Goal: Find specific page/section: Find specific page/section

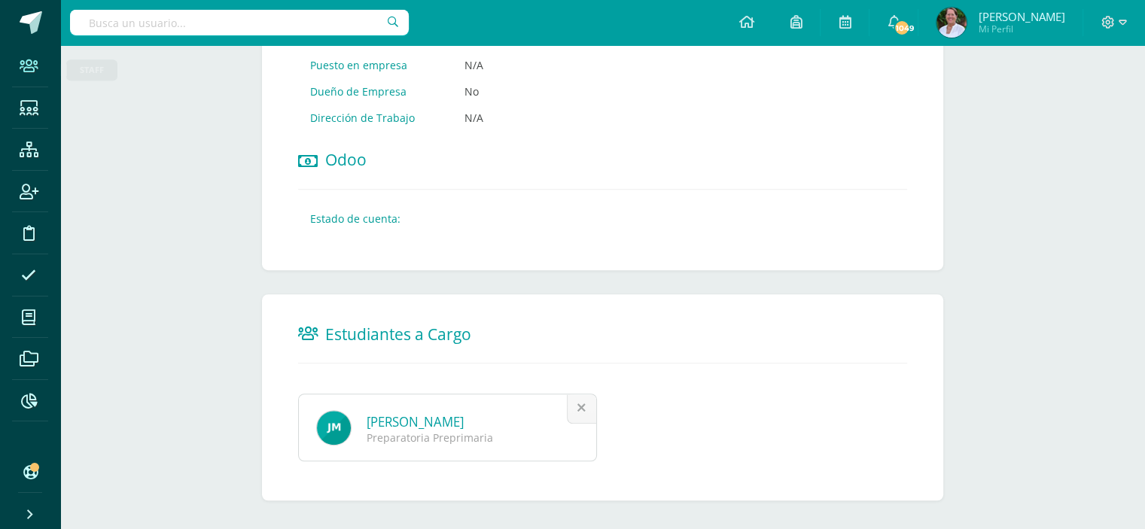
click at [33, 62] on icon at bounding box center [29, 66] width 19 height 15
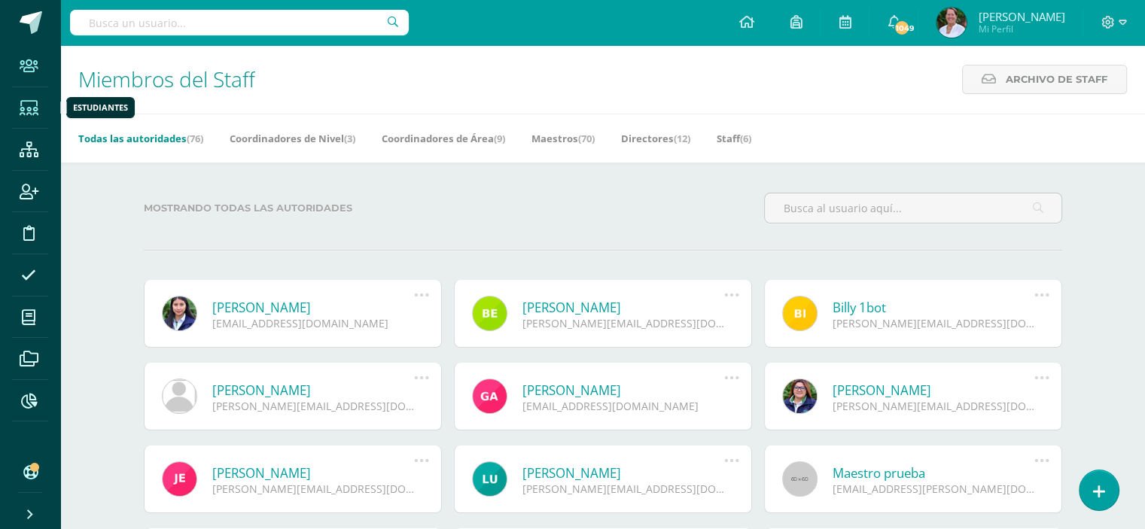
click at [26, 103] on icon at bounding box center [29, 108] width 19 height 15
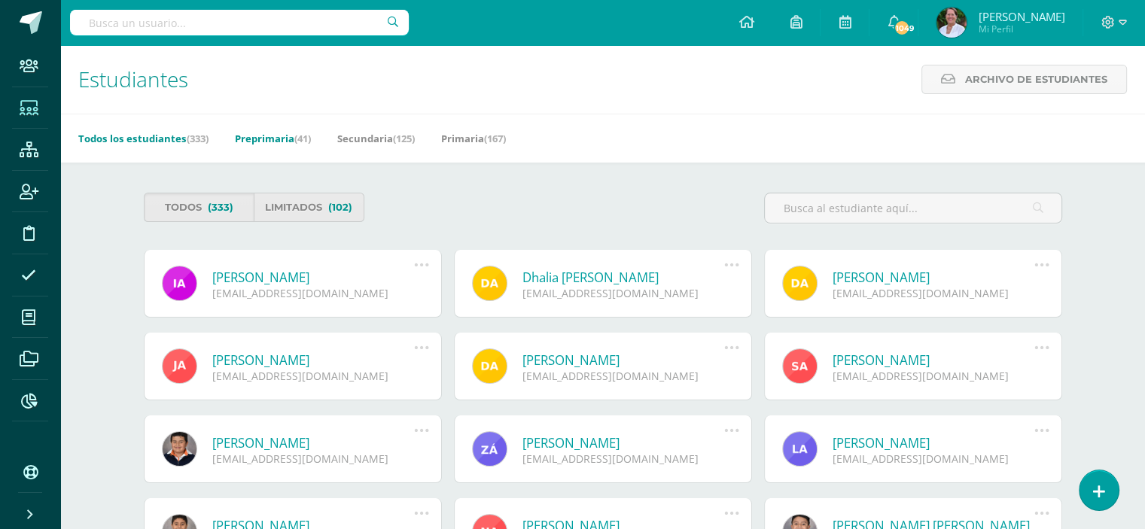
click at [276, 139] on link "Preprimaria (41)" at bounding box center [273, 138] width 76 height 24
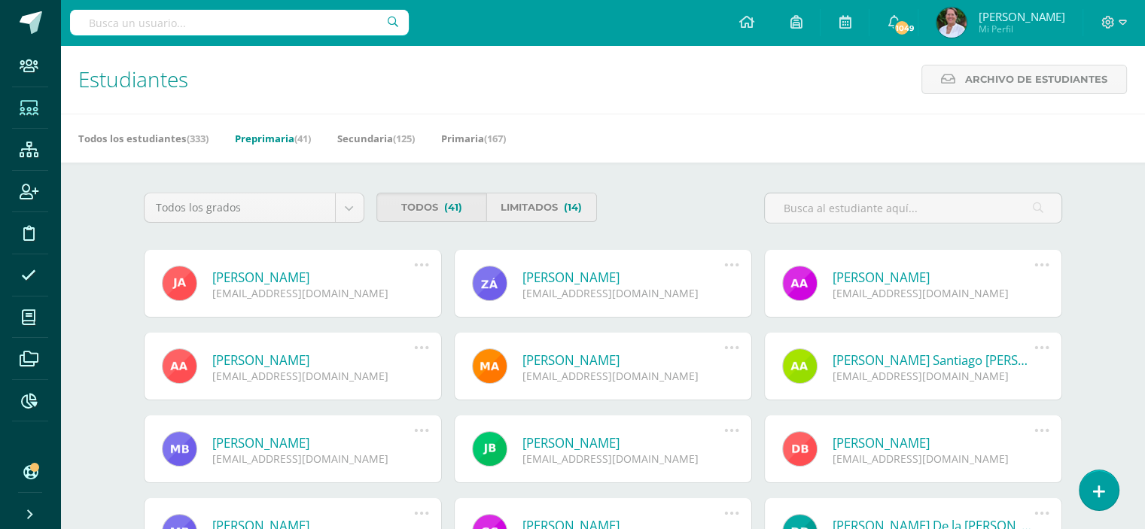
click at [538, 209] on link "Limitados (14)" at bounding box center [541, 207] width 111 height 29
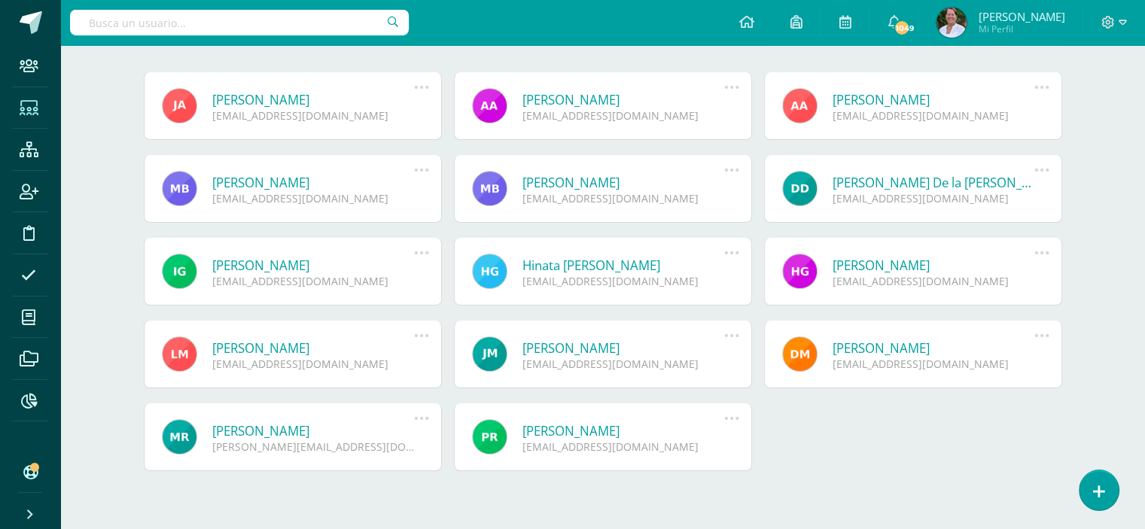
scroll to position [176, 0]
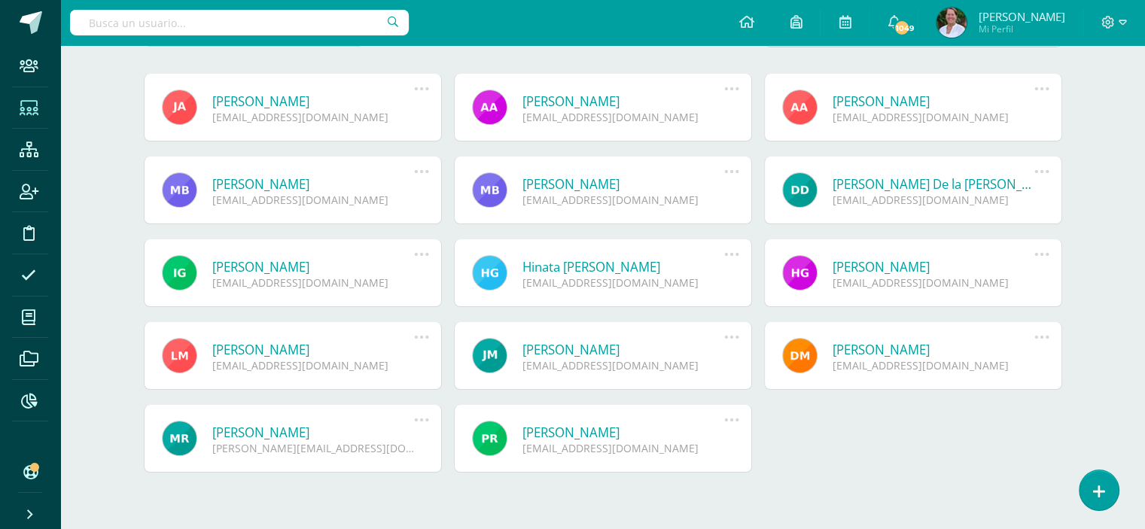
click at [418, 87] on icon at bounding box center [421, 89] width 17 height 17
click at [392, 87] on div "José Andrés Alfaro Alfaro josealfaro@colegiovalles.com" at bounding box center [293, 108] width 298 height 68
click at [418, 87] on icon at bounding box center [421, 89] width 17 height 17
click at [379, 87] on div "José Andrés Alfaro Alfaro josealfaro@colegiovalles.com" at bounding box center [293, 108] width 298 height 68
click at [421, 88] on icon at bounding box center [421, 89] width 17 height 17
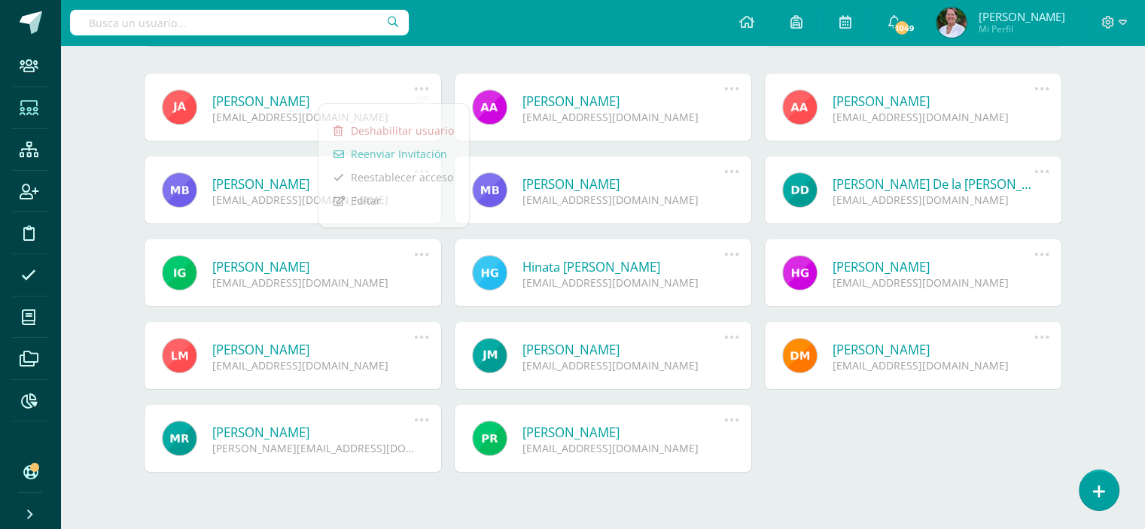
click at [380, 93] on link "[PERSON_NAME]" at bounding box center [313, 101] width 203 height 17
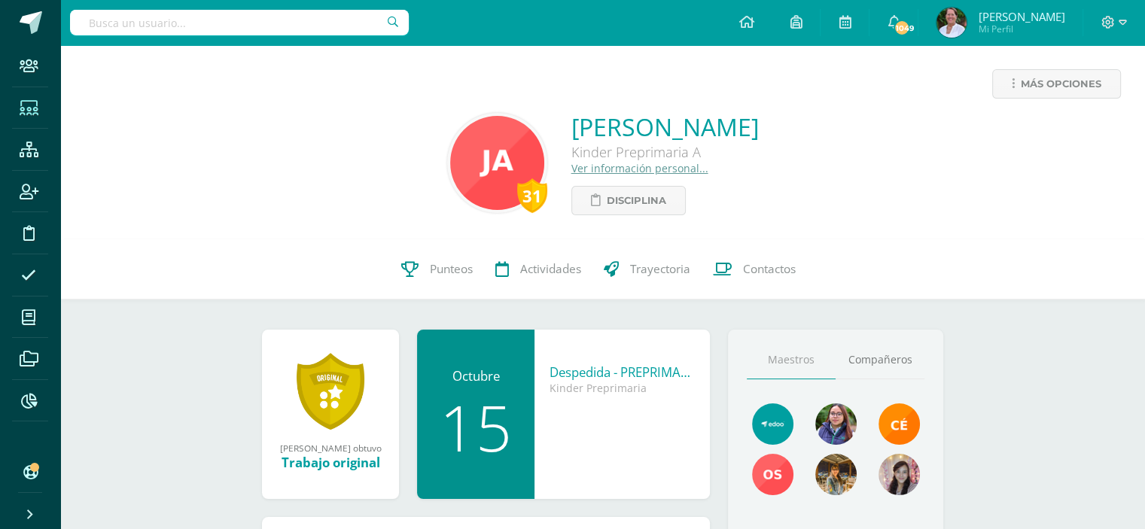
click at [24, 105] on icon at bounding box center [29, 108] width 19 height 15
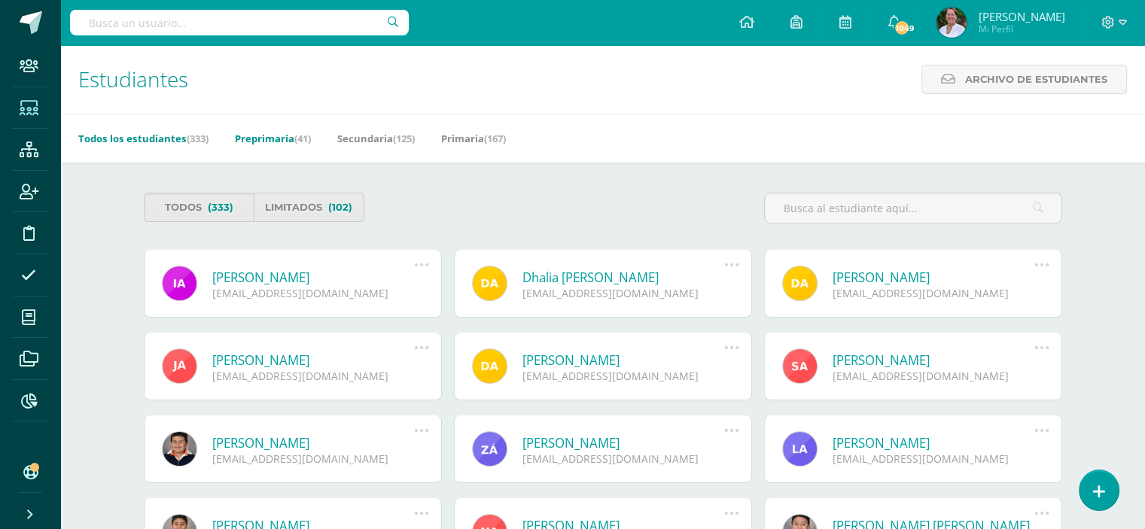
click at [273, 136] on link "Preprimaria (41)" at bounding box center [273, 138] width 76 height 24
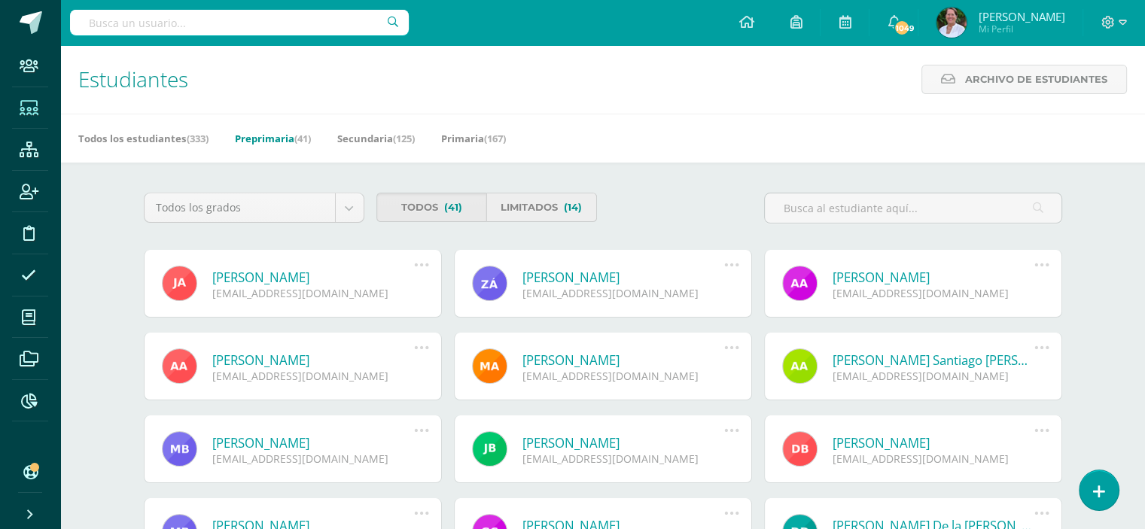
click at [518, 209] on link "Limitados (14)" at bounding box center [541, 207] width 111 height 29
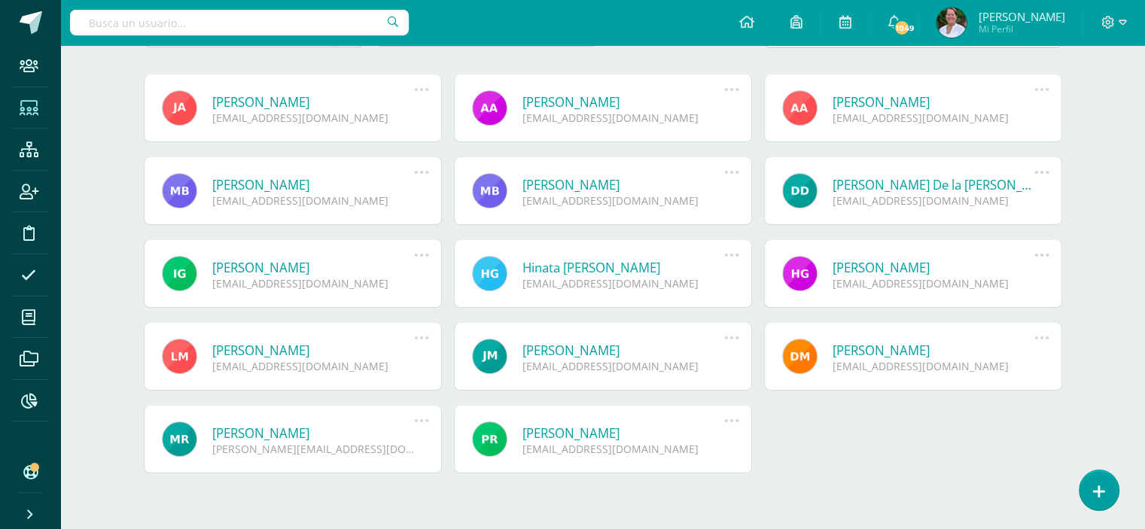
scroll to position [175, 0]
